Goal: Navigation & Orientation: Find specific page/section

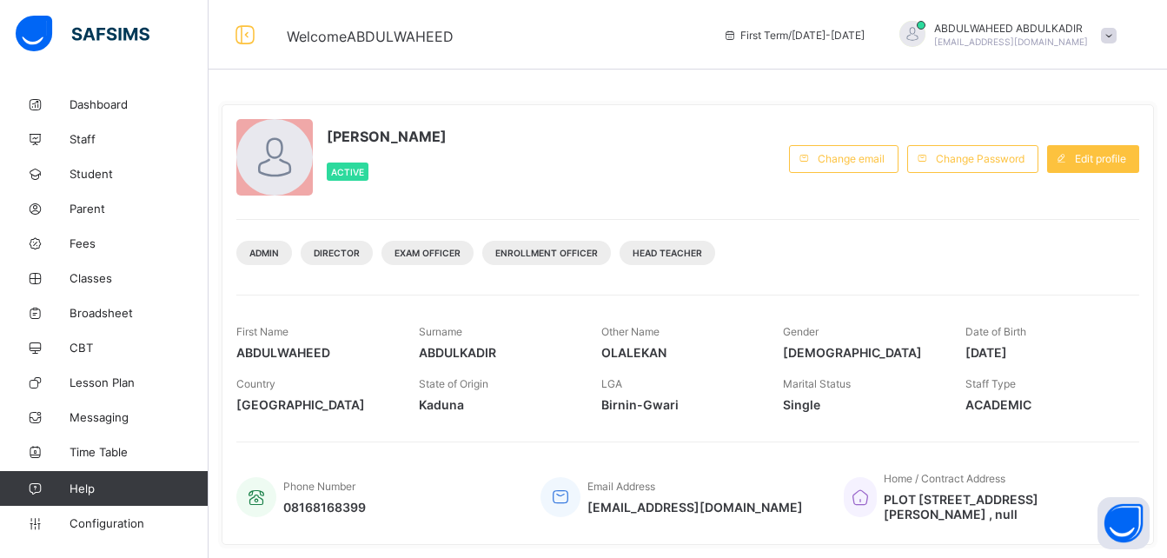
click at [1116, 35] on span at bounding box center [1109, 36] width 16 height 16
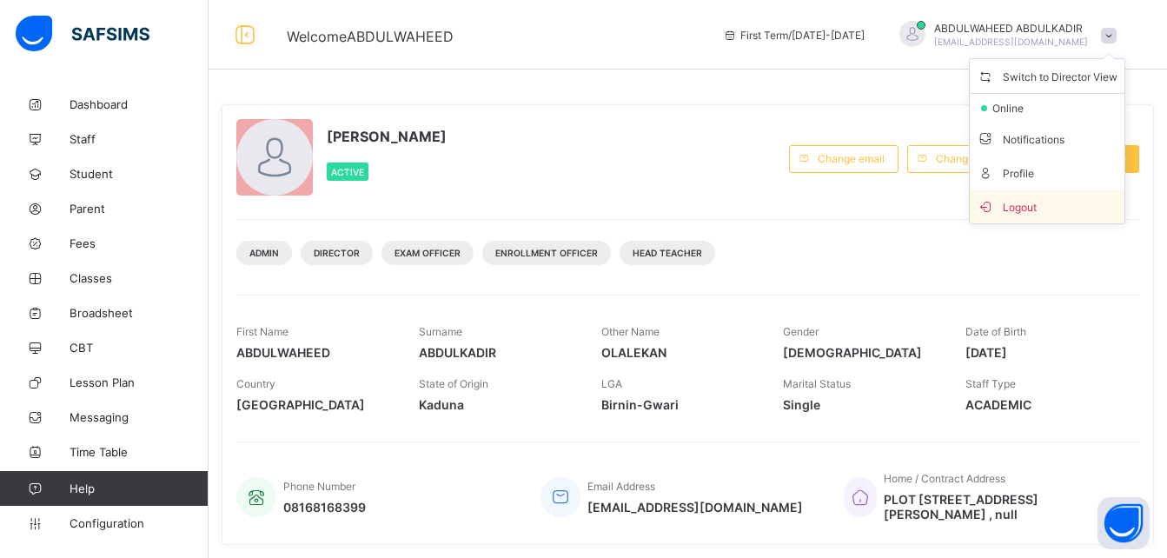
click at [1037, 206] on span "Logout" at bounding box center [1047, 206] width 141 height 20
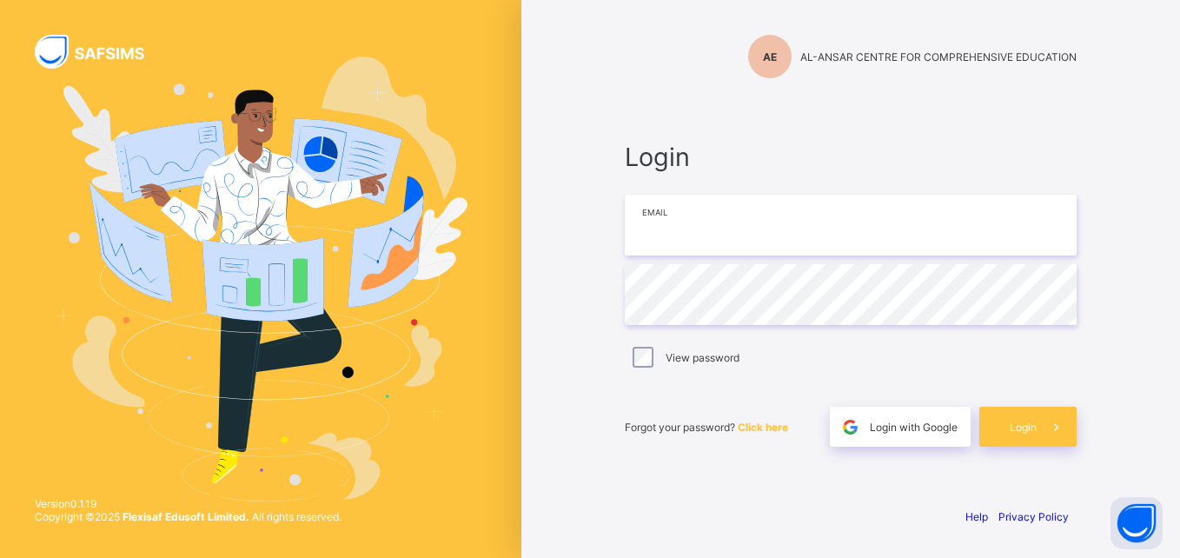
type input "**********"
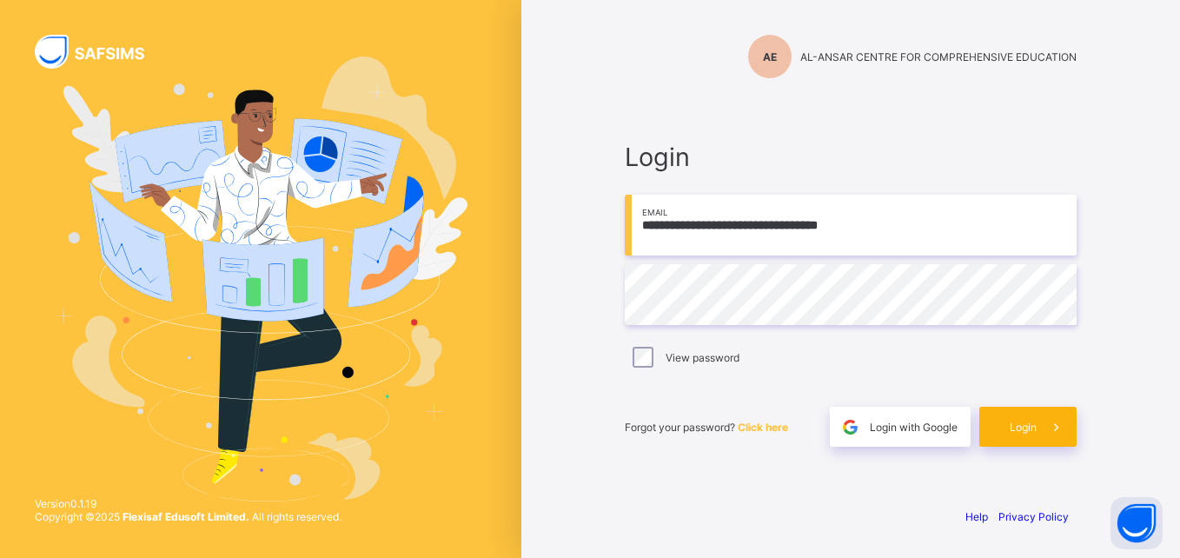
click at [1015, 434] on div "Login" at bounding box center [1027, 427] width 97 height 40
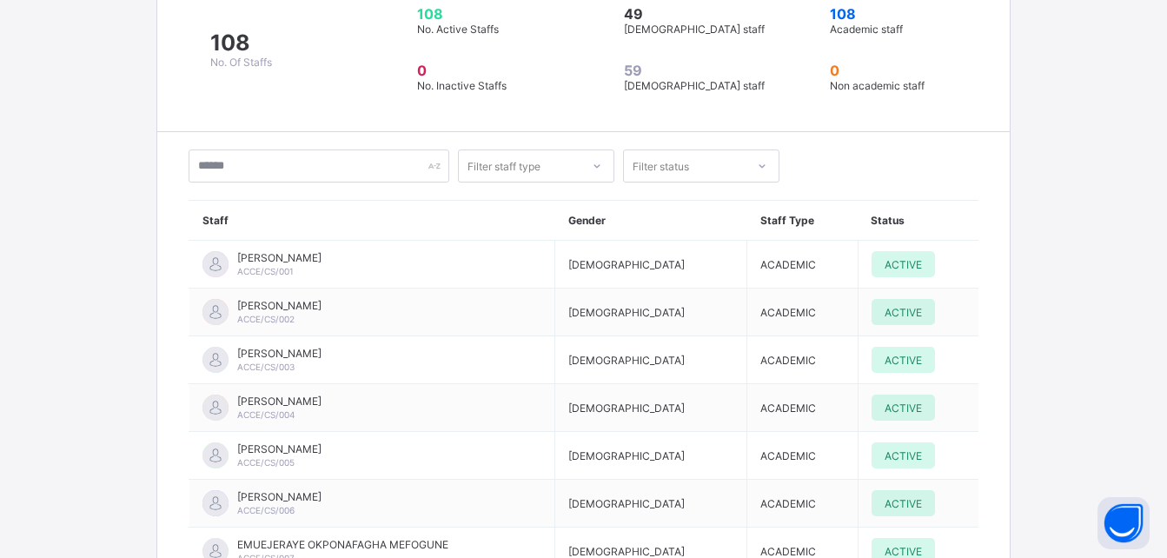
scroll to position [2621, 0]
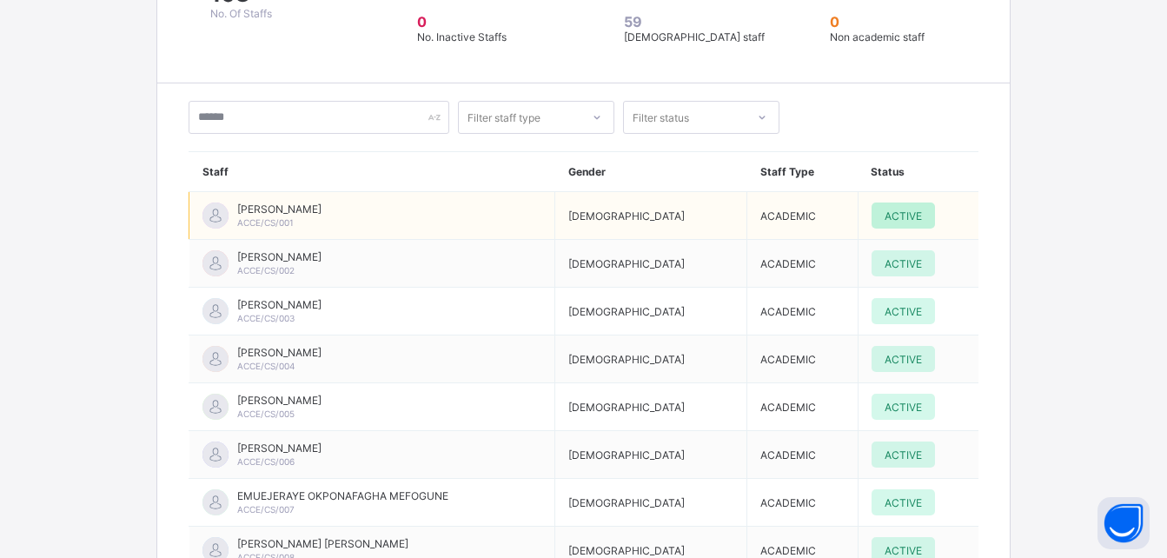
click at [901, 209] on span "ACTIVE" at bounding box center [902, 215] width 37 height 13
click at [890, 209] on span "ACTIVE" at bounding box center [902, 215] width 37 height 13
click at [893, 209] on span "ACTIVE" at bounding box center [902, 215] width 37 height 13
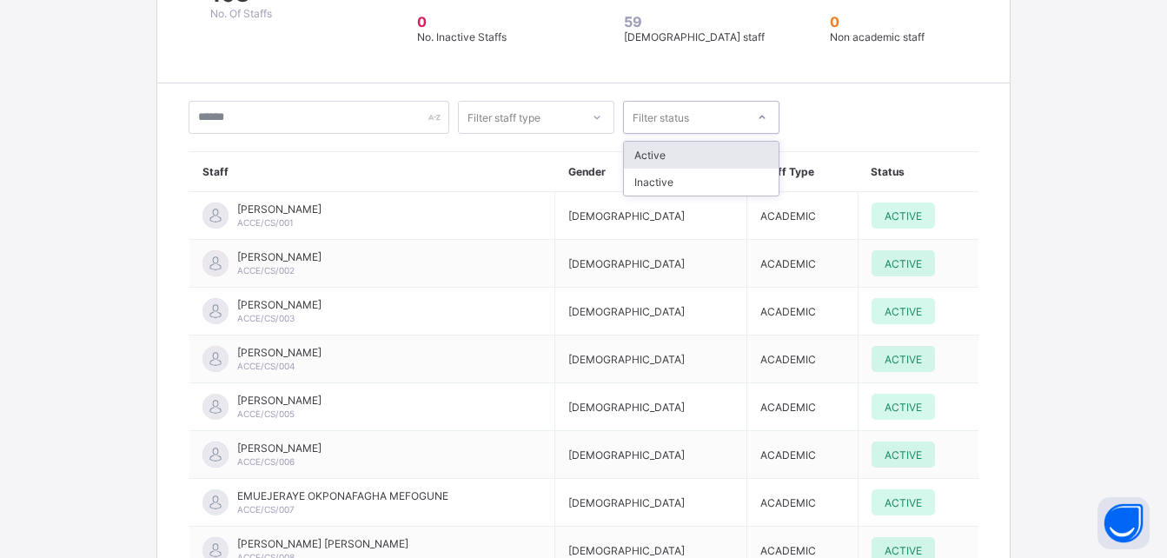
click at [760, 116] on icon at bounding box center [762, 117] width 6 height 3
click at [739, 169] on div "Inactive" at bounding box center [701, 182] width 155 height 27
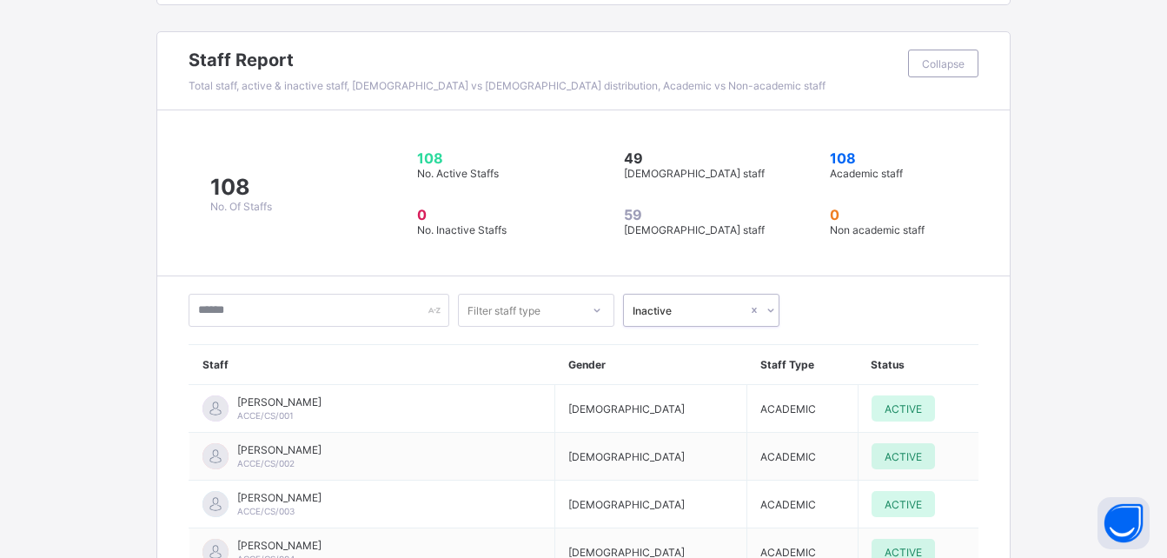
scroll to position [2422, 0]
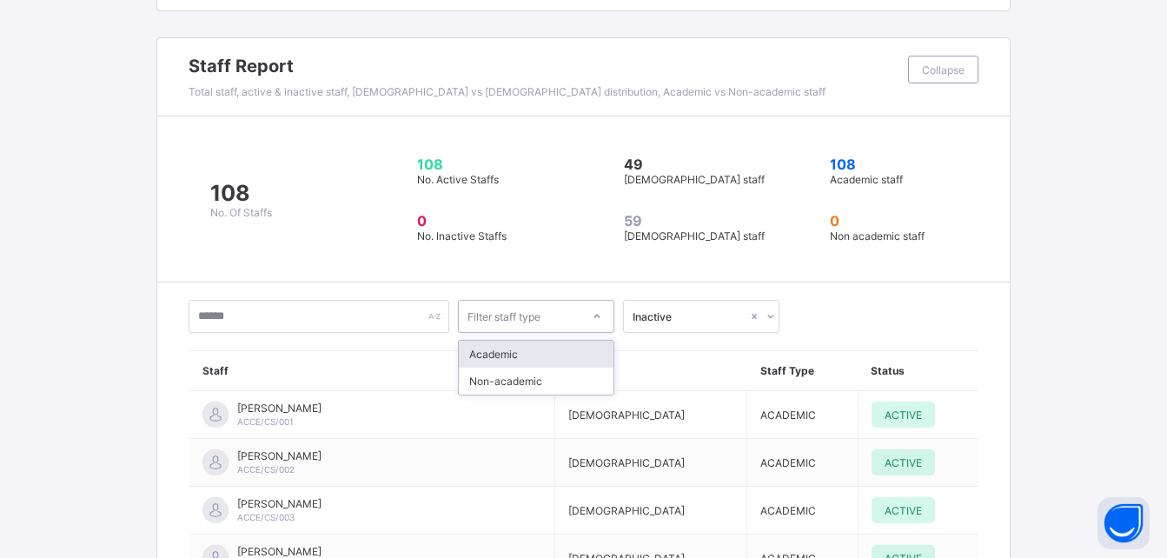
click at [588, 302] on div at bounding box center [597, 316] width 30 height 28
click at [770, 315] on icon at bounding box center [770, 316] width 6 height 3
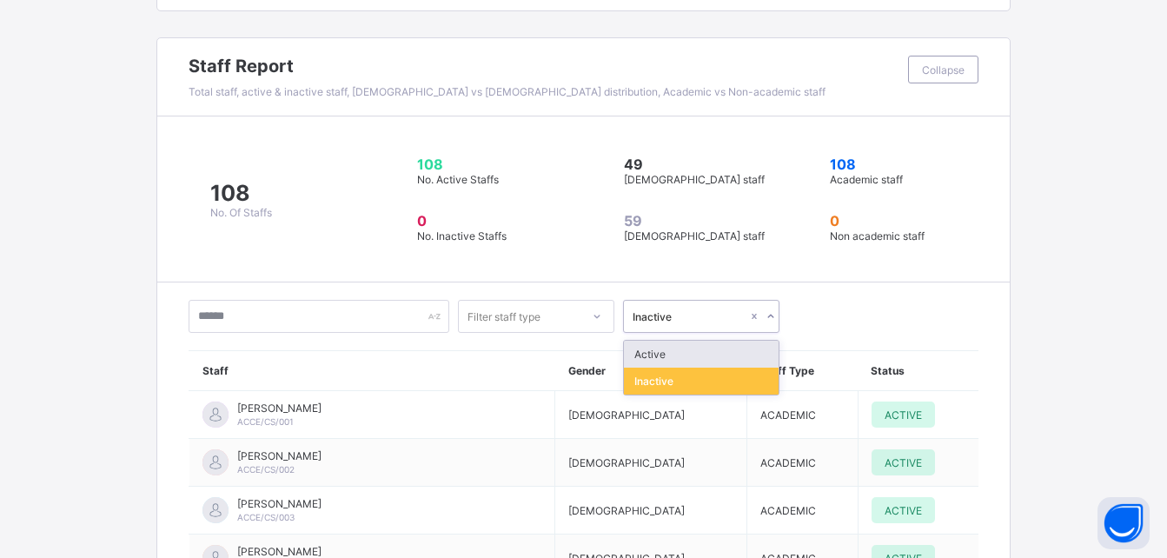
click at [733, 341] on div "Active" at bounding box center [701, 354] width 155 height 27
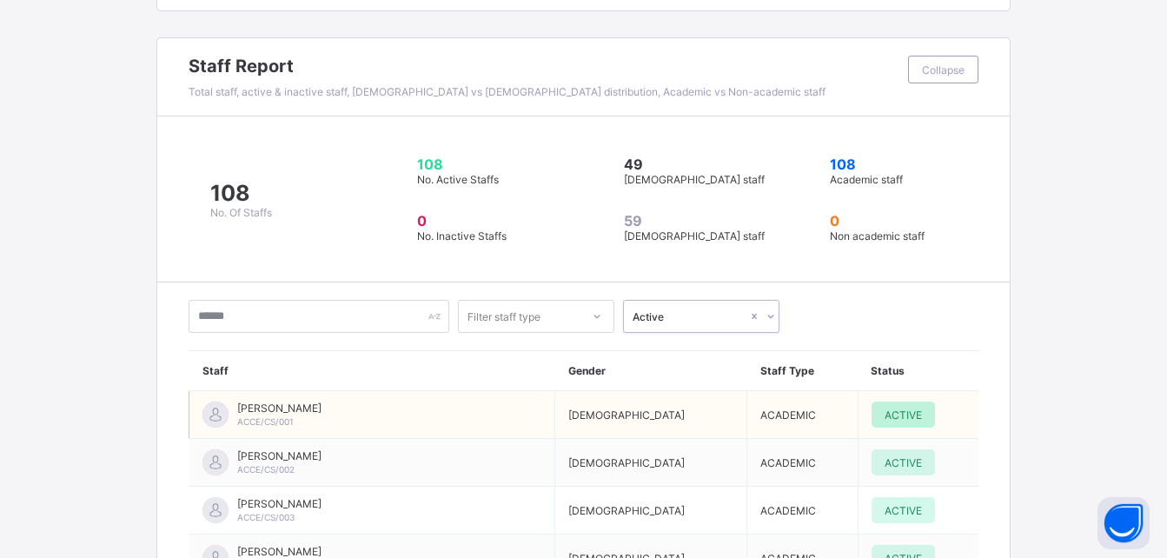
click at [891, 408] on span "ACTIVE" at bounding box center [902, 414] width 37 height 13
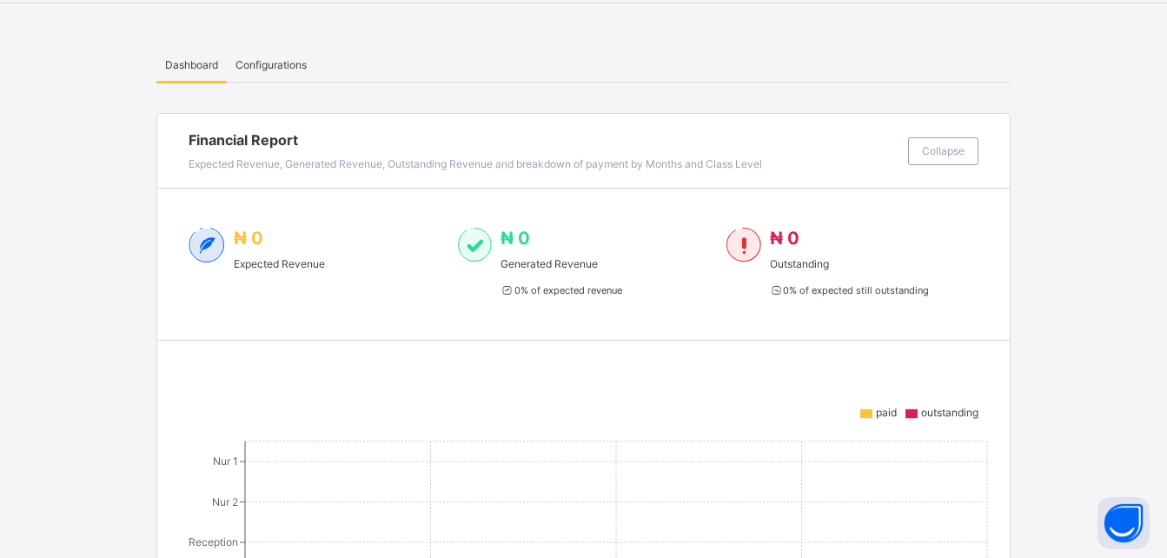
scroll to position [0, 0]
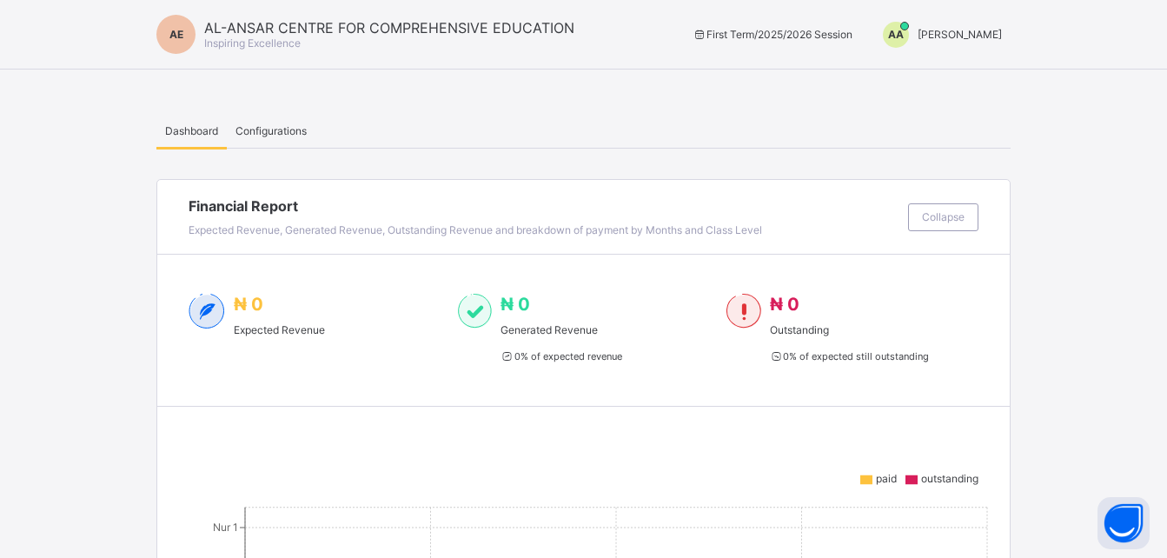
click at [281, 133] on span "Configurations" at bounding box center [270, 130] width 71 height 13
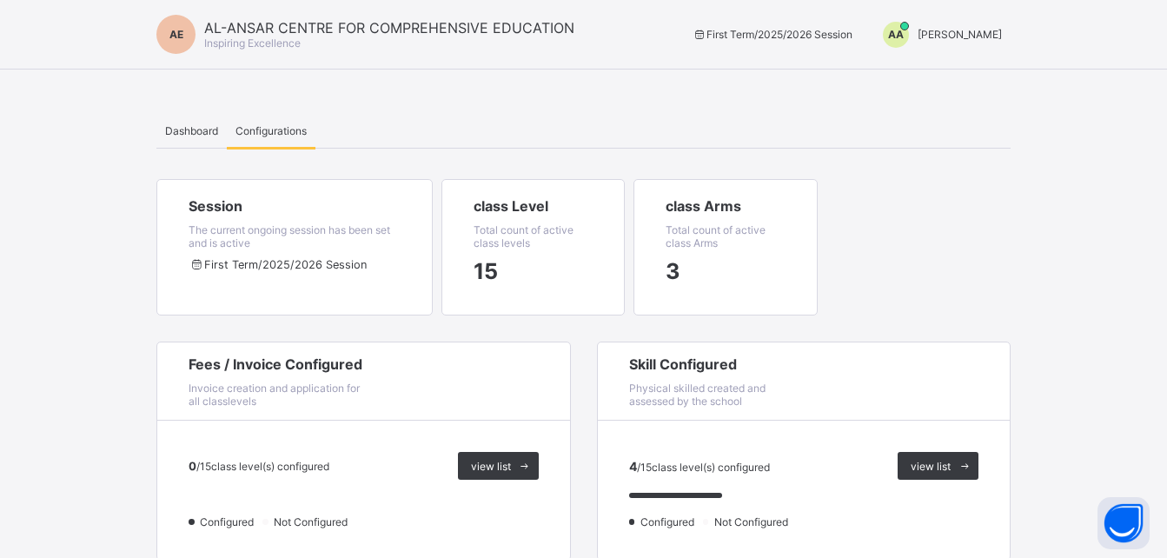
click at [971, 27] on div "AA [PERSON_NAME]" at bounding box center [937, 35] width 145 height 26
click at [956, 74] on span "Switch to Admin View" at bounding box center [937, 74] width 132 height 20
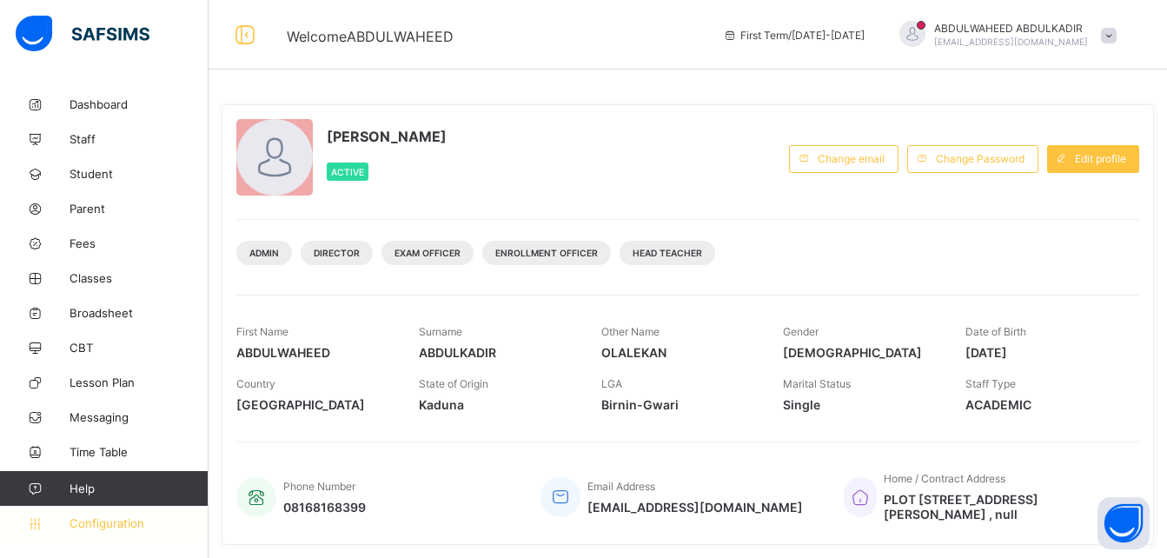
click at [109, 520] on span "Configuration" at bounding box center [139, 523] width 138 height 14
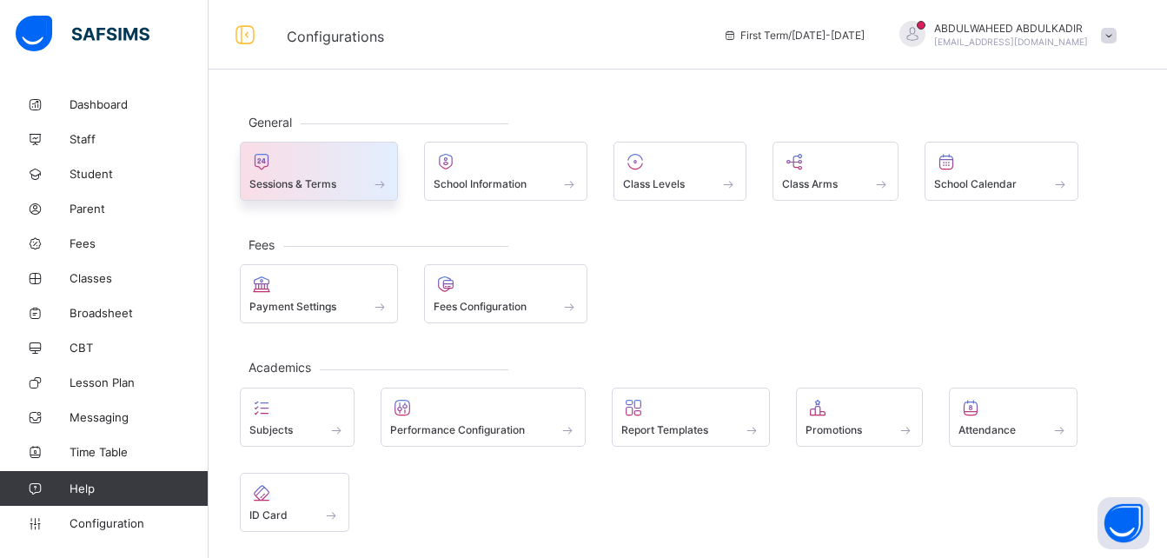
click at [356, 177] on div "Sessions & Terms" at bounding box center [318, 183] width 139 height 15
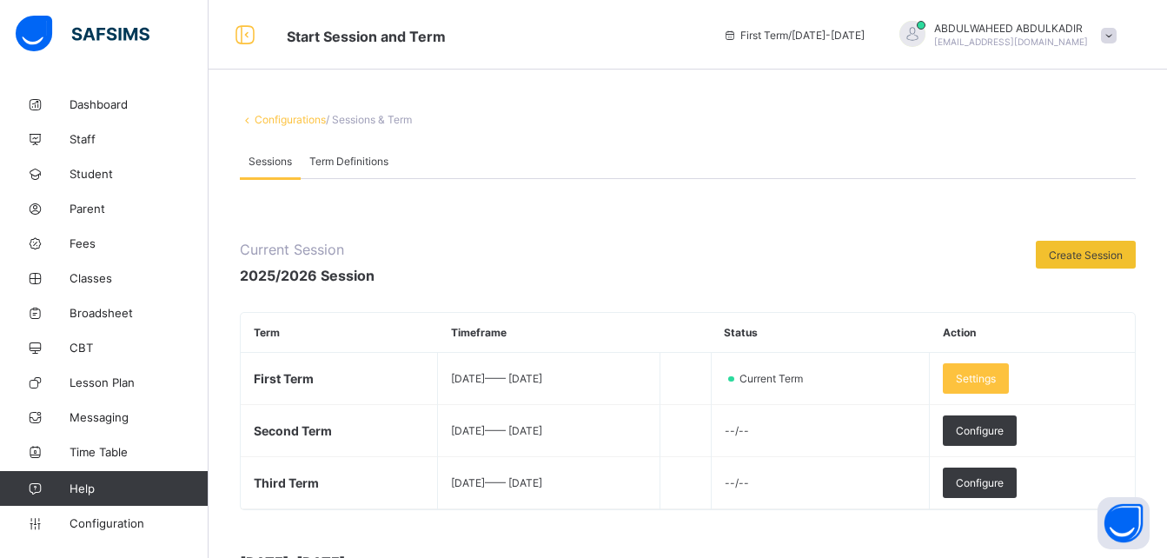
click at [359, 157] on span "Term Definitions" at bounding box center [348, 161] width 79 height 13
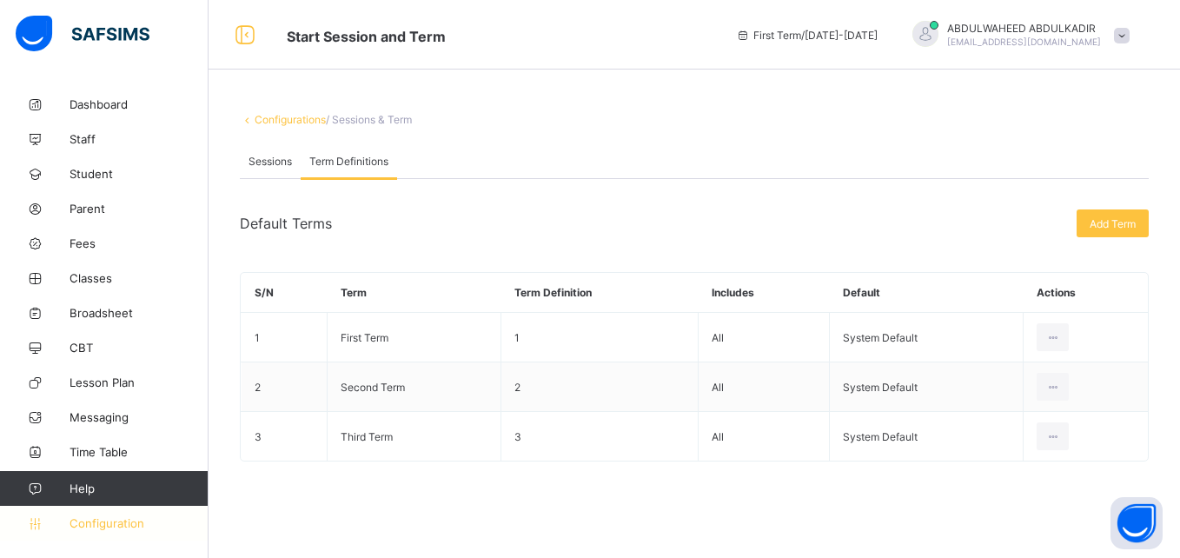
click at [116, 524] on span "Configuration" at bounding box center [139, 523] width 138 height 14
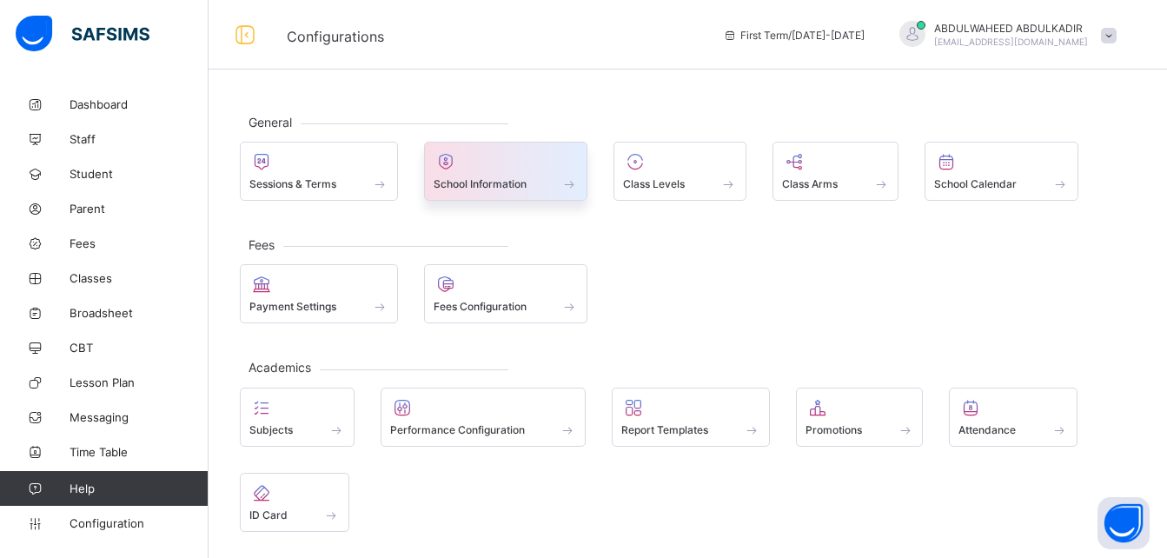
click at [479, 180] on span "School Information" at bounding box center [480, 183] width 93 height 13
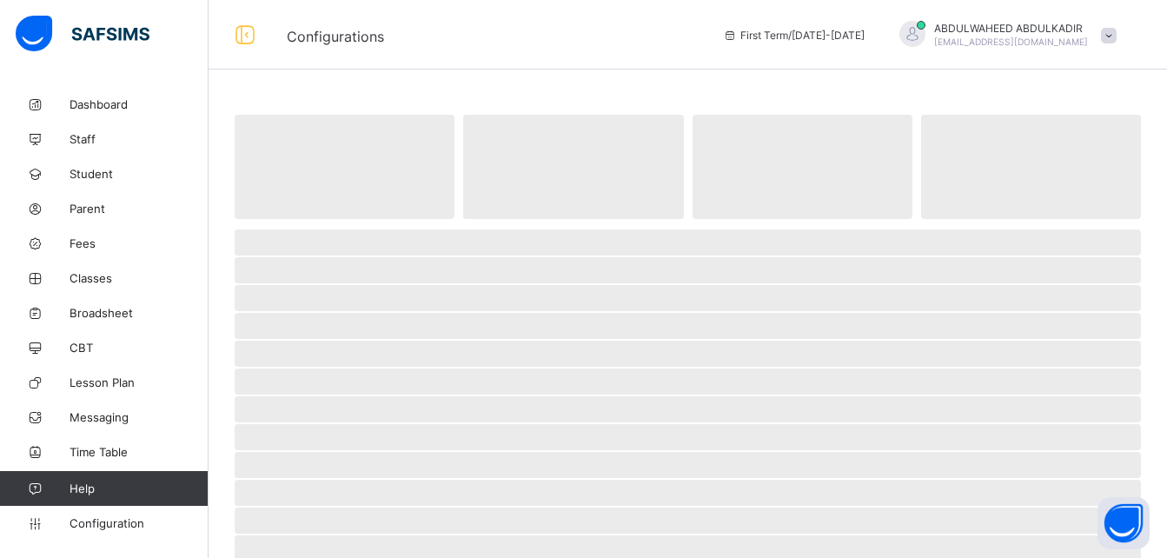
select select "**"
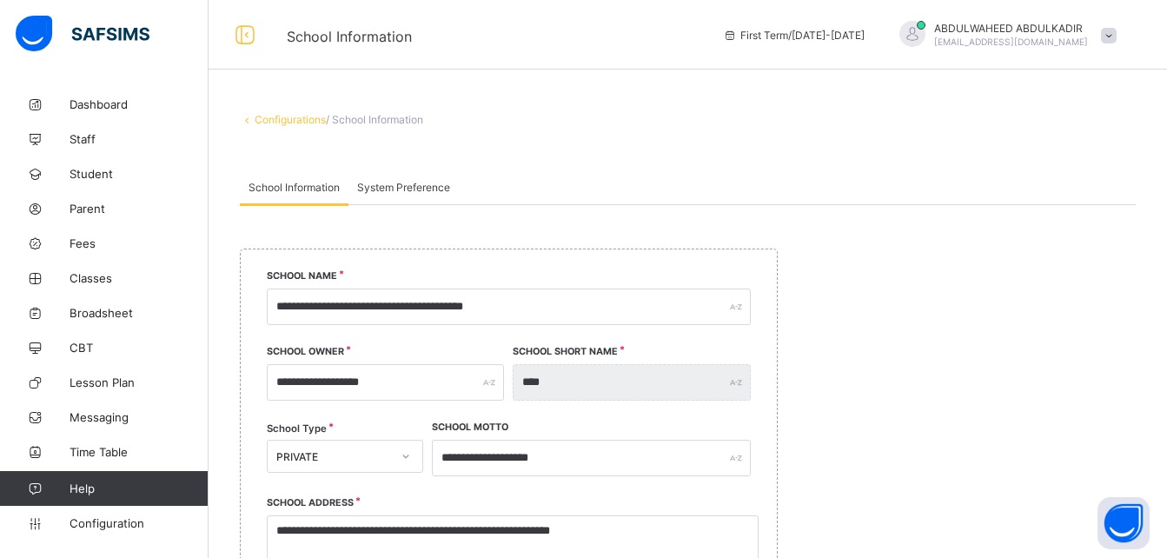
click at [395, 189] on span "System Preference" at bounding box center [403, 187] width 93 height 13
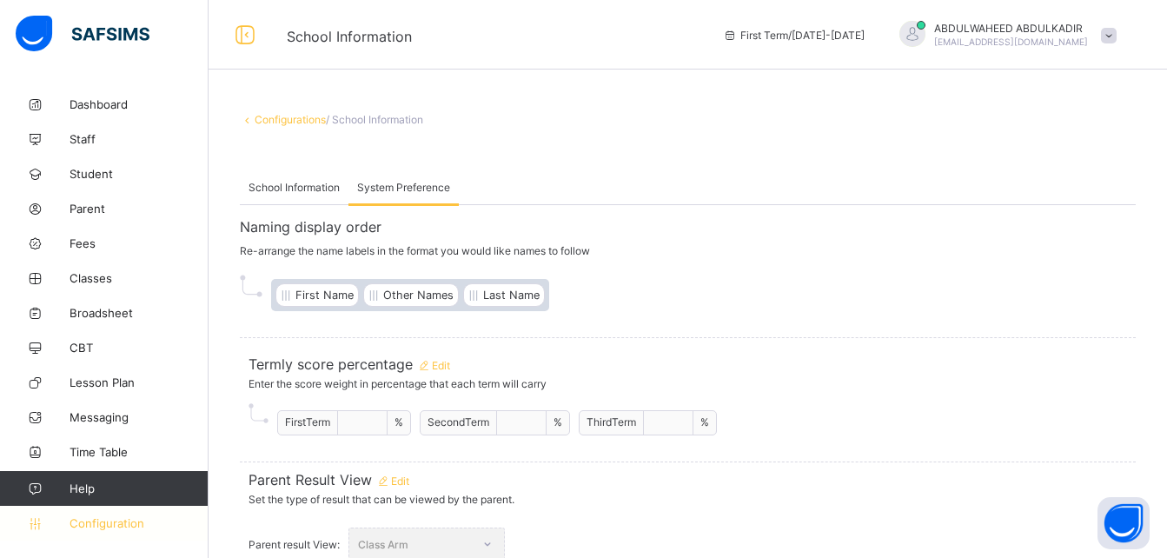
click at [112, 516] on span "Configuration" at bounding box center [139, 523] width 138 height 14
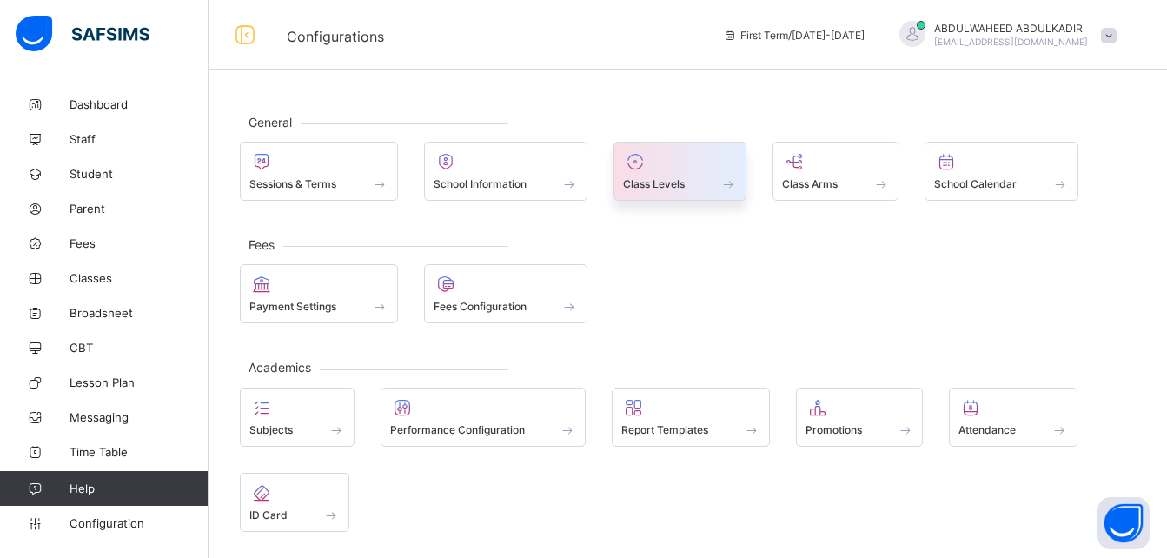
click at [667, 176] on div "Class Levels" at bounding box center [680, 183] width 114 height 15
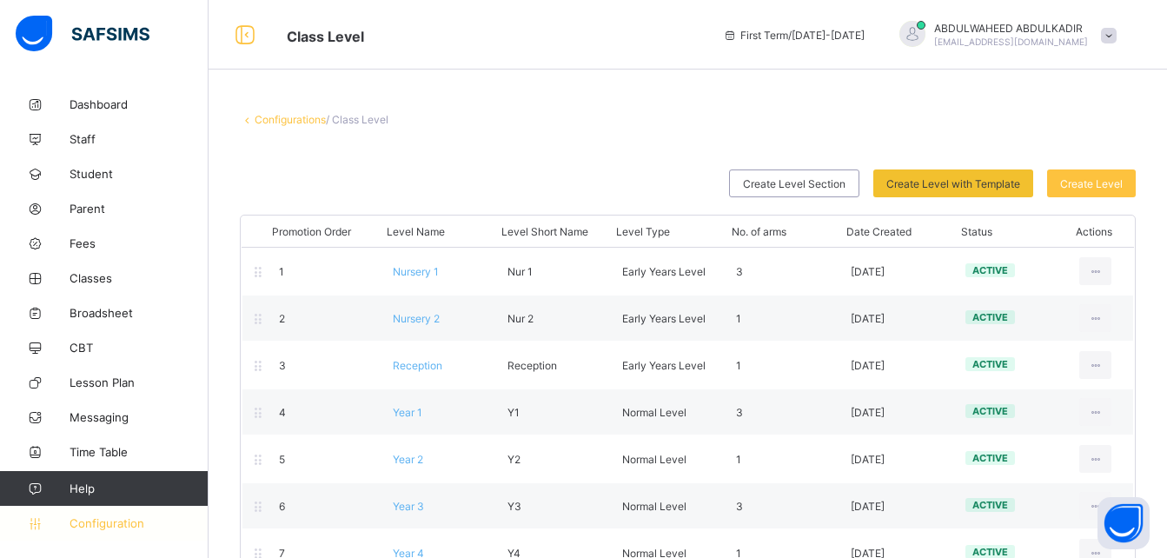
click at [76, 520] on span "Configuration" at bounding box center [139, 523] width 138 height 14
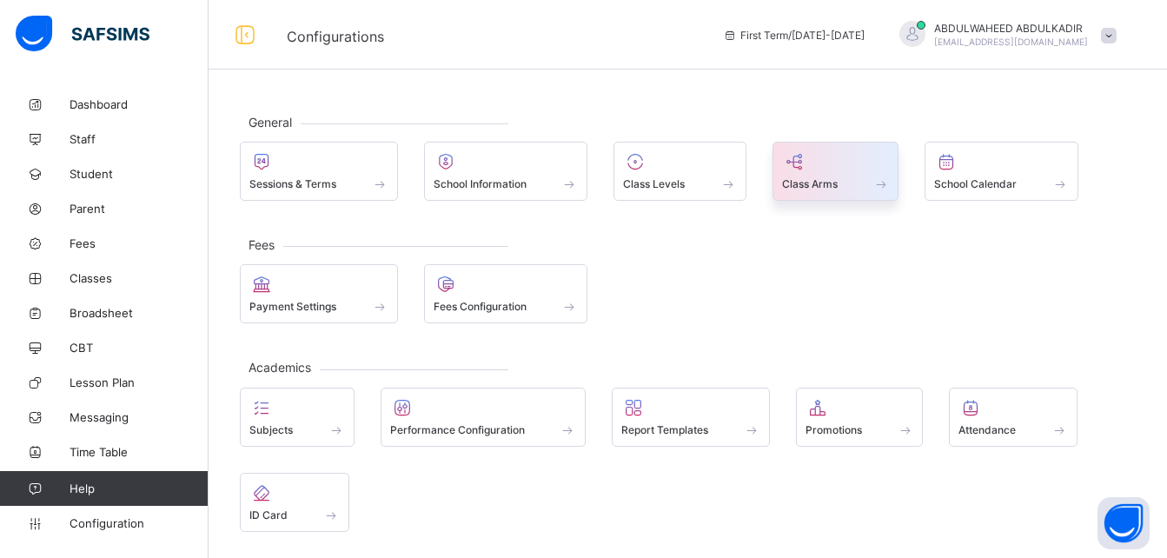
click at [817, 182] on span "Class Arms" at bounding box center [810, 183] width 56 height 13
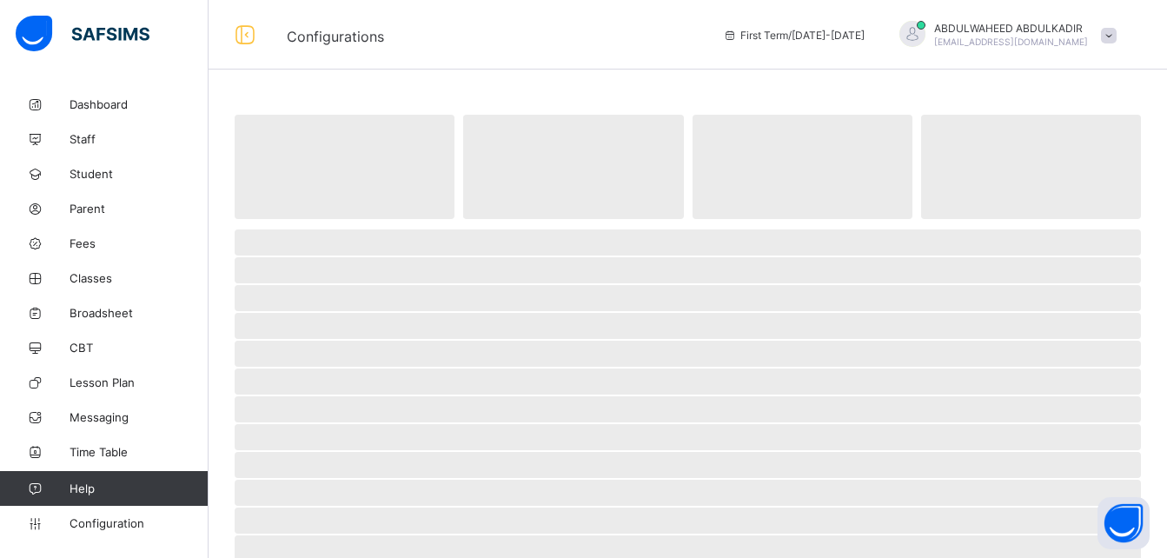
click at [817, 182] on span "‌" at bounding box center [802, 167] width 220 height 104
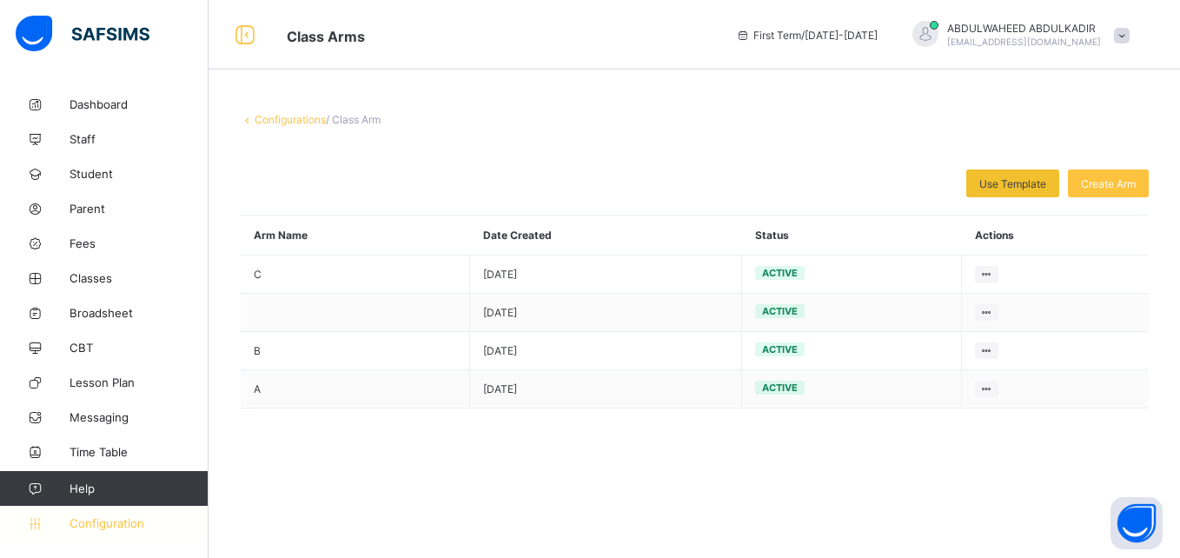
click at [94, 527] on span "Configuration" at bounding box center [139, 523] width 138 height 14
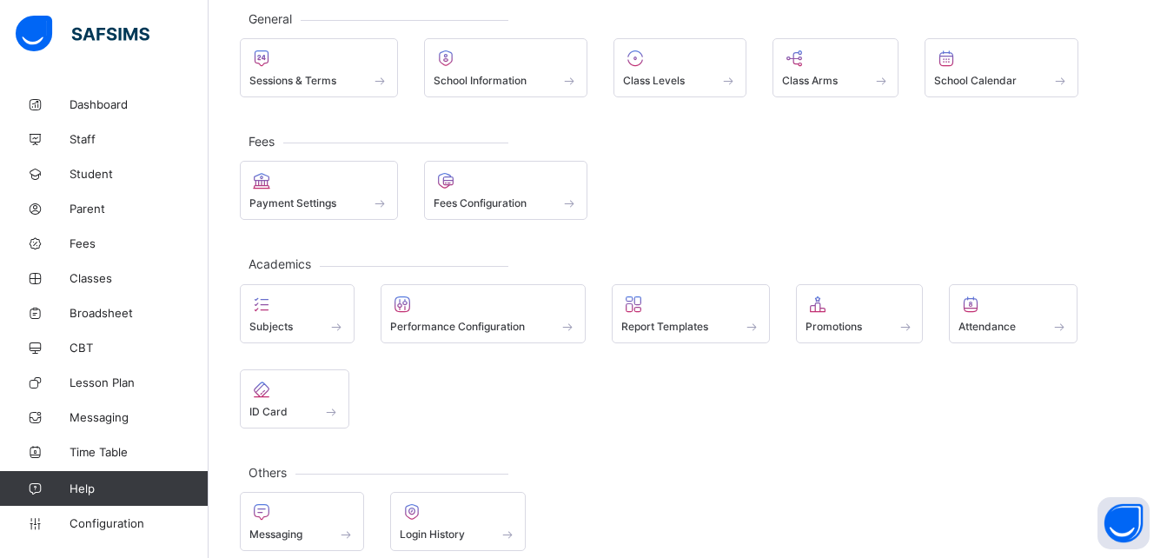
scroll to position [123, 0]
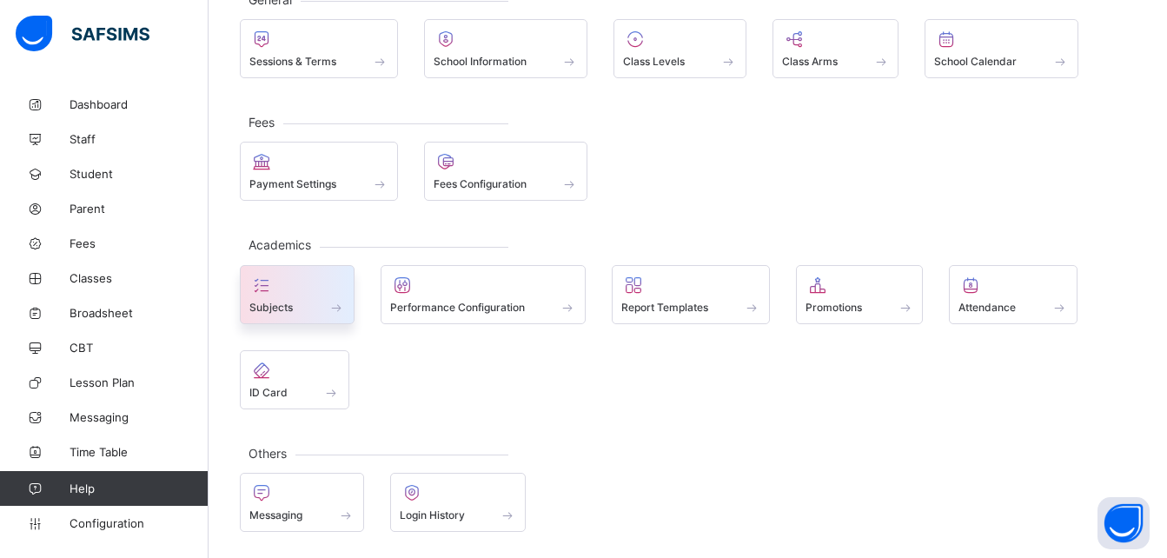
click at [290, 295] on span at bounding box center [297, 297] width 96 height 4
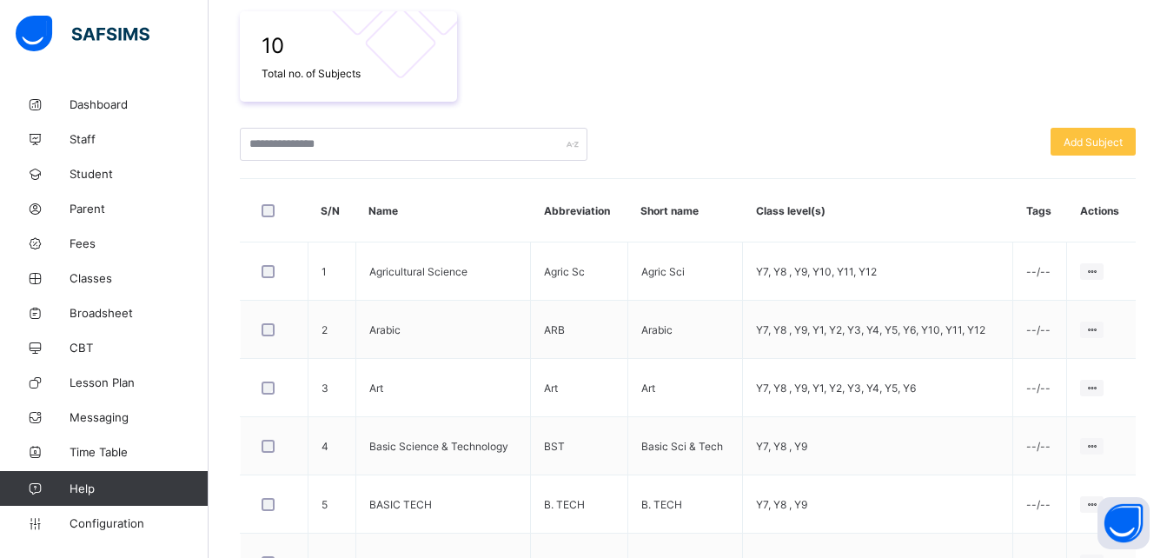
scroll to position [320, 0]
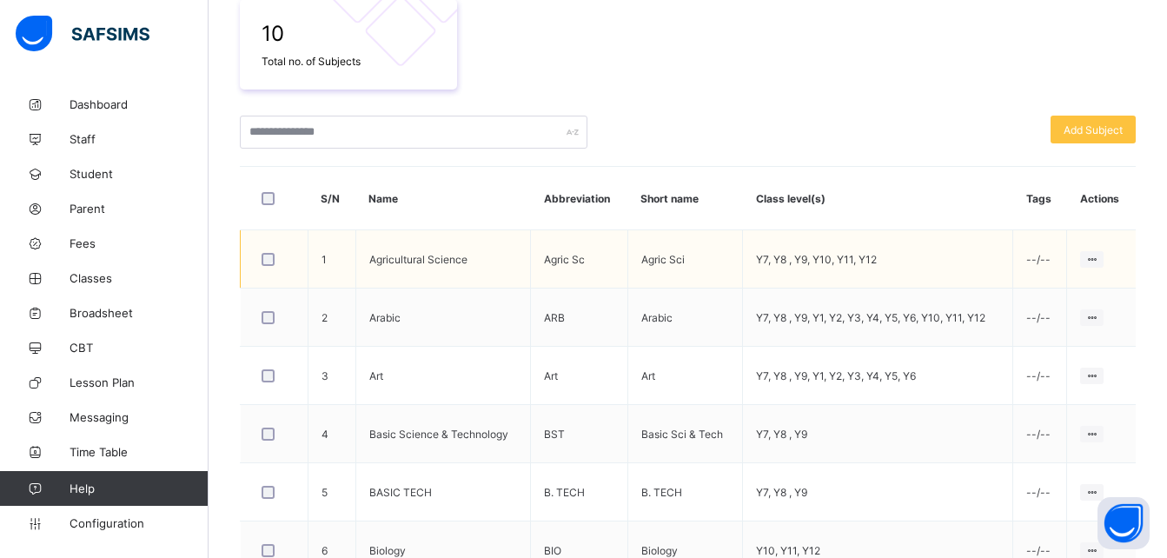
click at [1050, 259] on td "--/--" at bounding box center [1040, 259] width 54 height 58
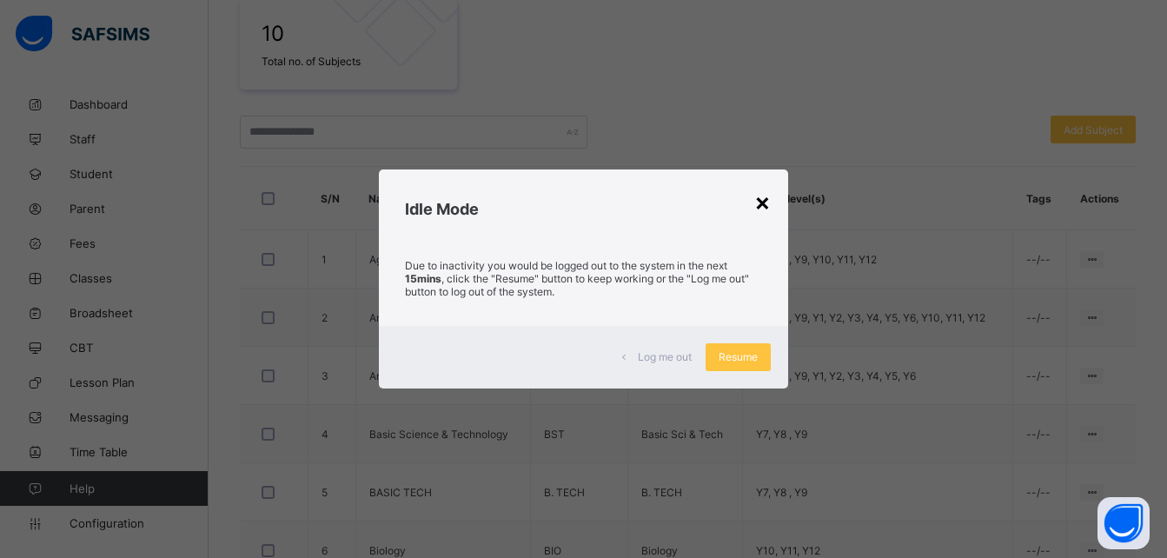
click at [767, 197] on div "×" at bounding box center [762, 202] width 17 height 30
